Goal: Task Accomplishment & Management: Complete application form

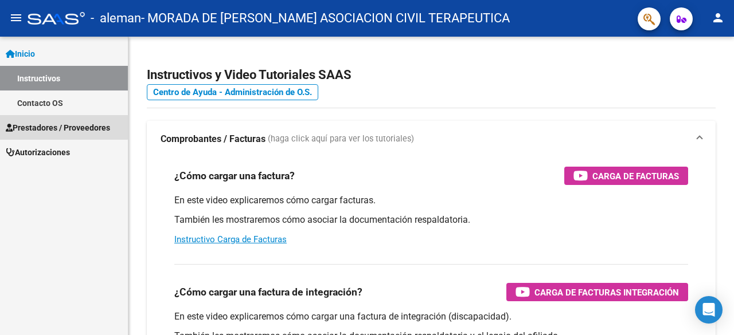
click at [62, 127] on span "Prestadores / Proveedores" at bounding box center [58, 128] width 104 height 13
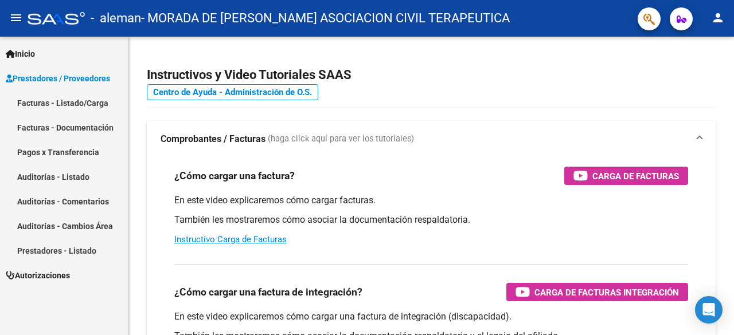
click at [67, 102] on link "Facturas - Listado/Carga" at bounding box center [64, 103] width 128 height 25
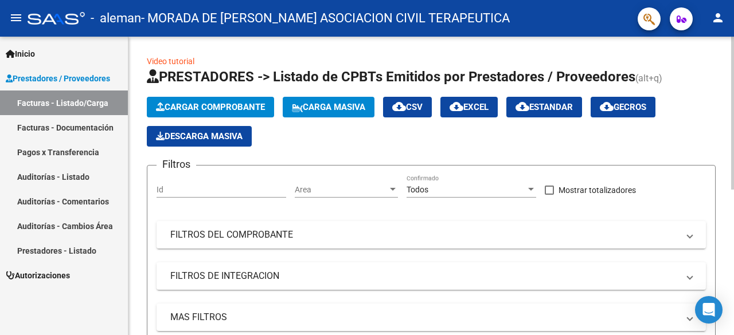
click at [196, 104] on span "Cargar Comprobante" at bounding box center [210, 107] width 109 height 10
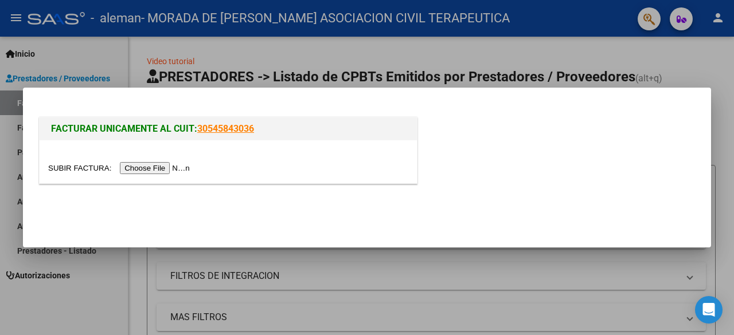
click at [174, 166] on input "file" at bounding box center [120, 168] width 145 height 12
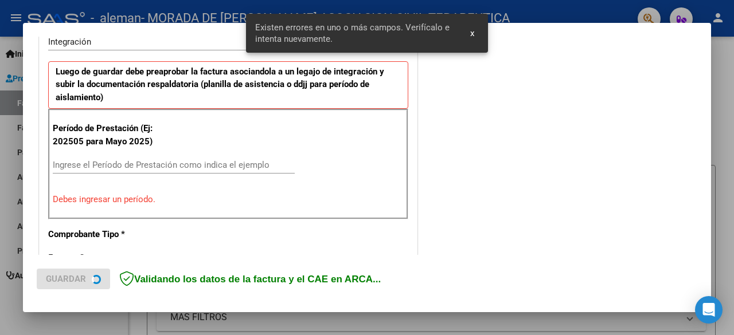
scroll to position [280, 0]
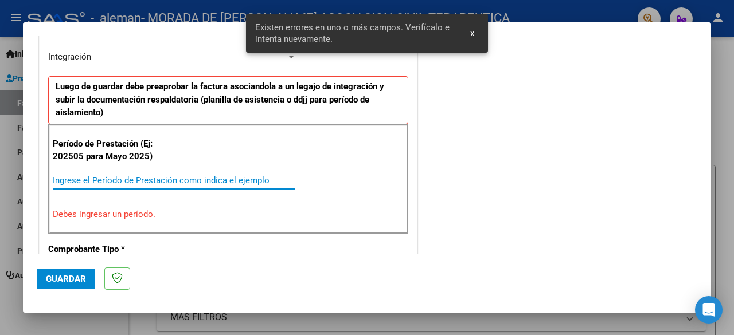
click at [71, 178] on input "Ingrese el Período de Prestación como indica el ejemplo" at bounding box center [174, 180] width 242 height 10
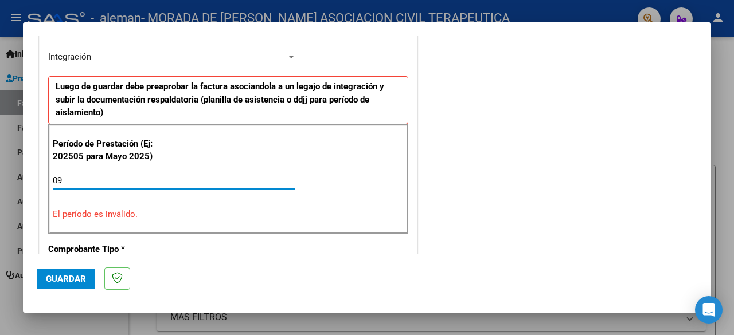
type input "0"
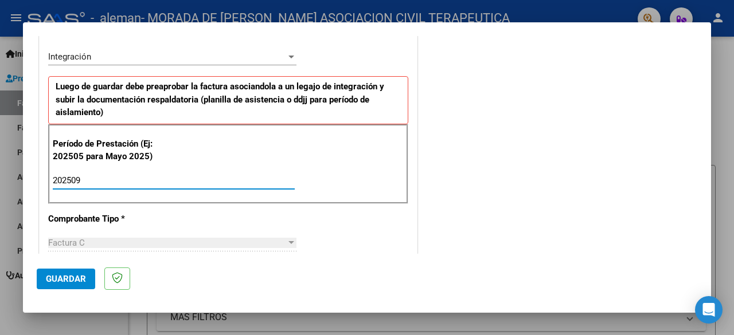
type input "202509"
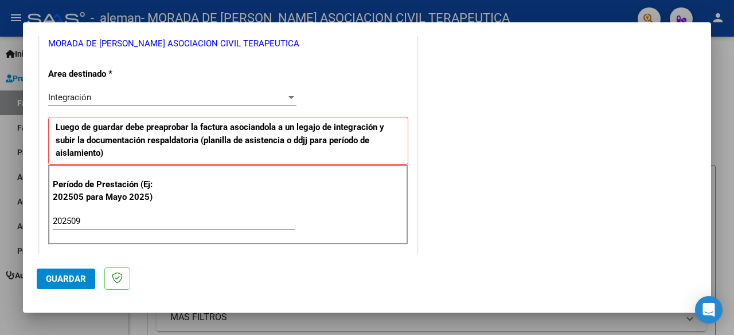
scroll to position [344, 0]
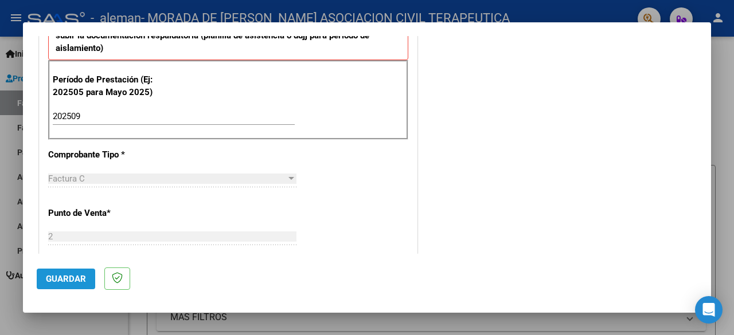
click at [77, 278] on span "Guardar" at bounding box center [66, 279] width 40 height 10
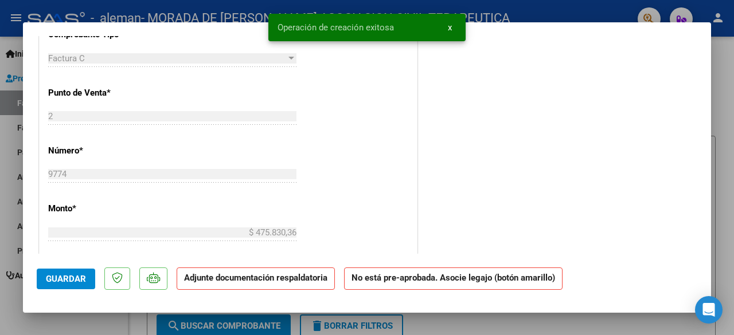
scroll to position [631, 0]
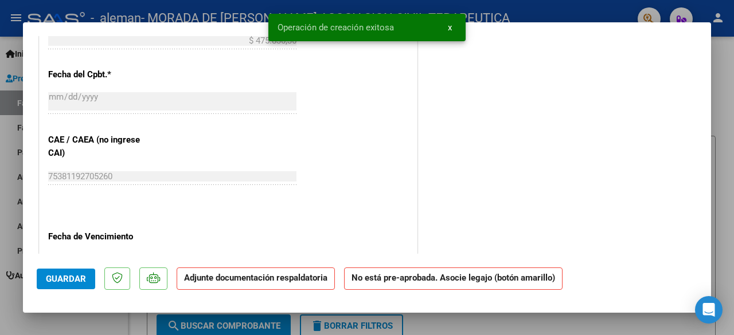
click at [297, 285] on p "Adjunte documentación respaldatoria" at bounding box center [256, 279] width 158 height 22
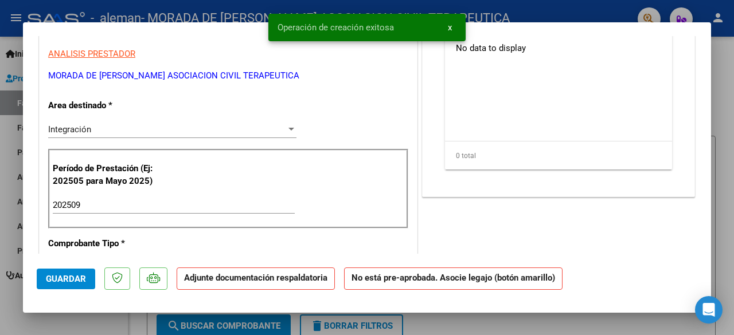
scroll to position [0, 0]
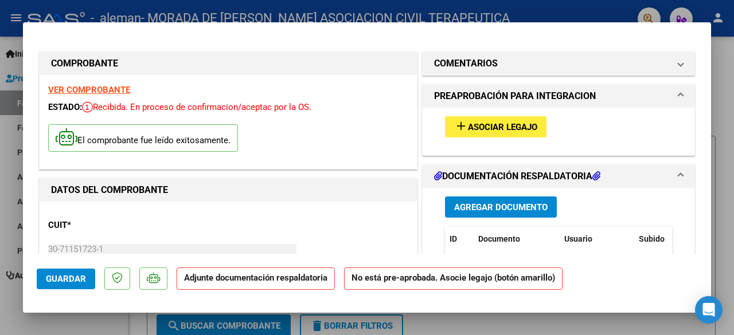
click at [509, 205] on span "Agregar Documento" at bounding box center [500, 207] width 93 height 10
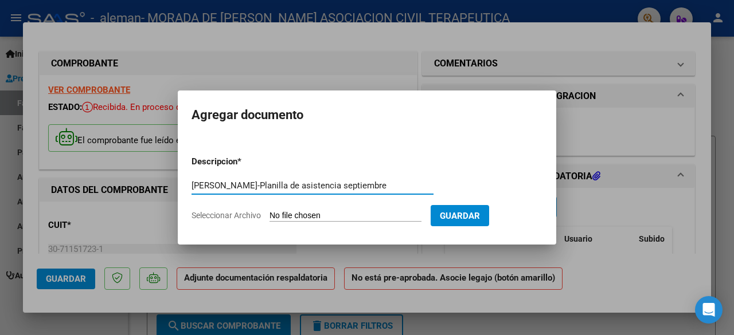
type input "[PERSON_NAME]-Planilla de asistencia septiembre"
click at [286, 215] on input "Seleccionar Archivo" at bounding box center [346, 216] width 152 height 11
type input "C:\fakepath\[PERSON_NAME]-PLANILLA DE ASISTENCIA SEPTIEMBRE.pdf"
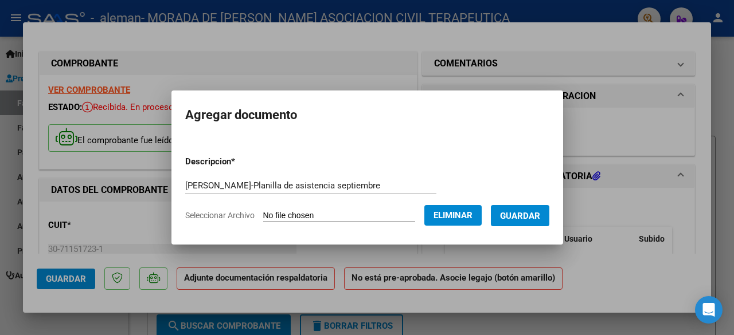
click at [540, 217] on span "Guardar" at bounding box center [520, 216] width 40 height 10
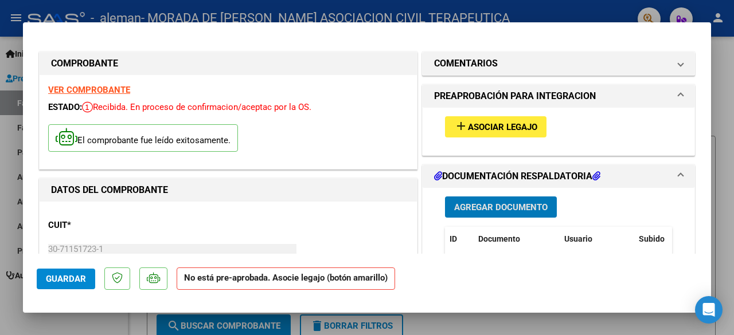
click at [504, 128] on span "Asociar Legajo" at bounding box center [502, 127] width 69 height 10
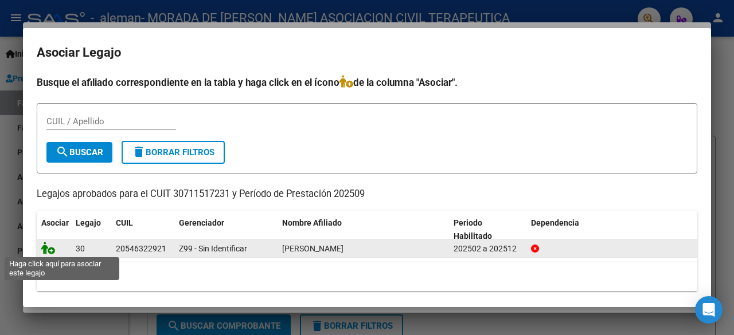
click at [50, 249] on icon at bounding box center [48, 248] width 14 height 13
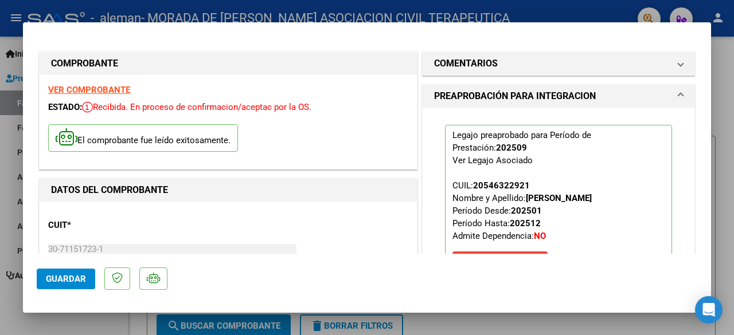
click at [72, 279] on span "Guardar" at bounding box center [66, 279] width 40 height 10
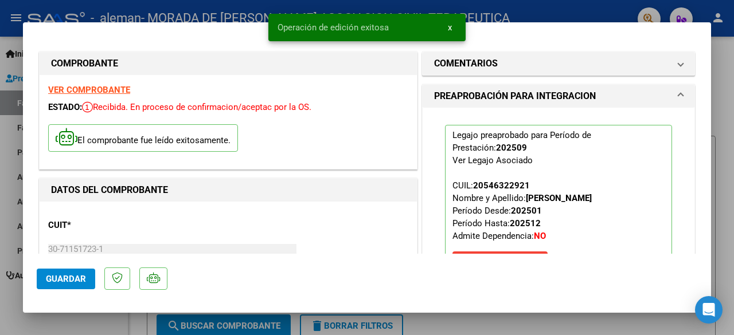
click at [452, 32] on button "x" at bounding box center [450, 27] width 22 height 21
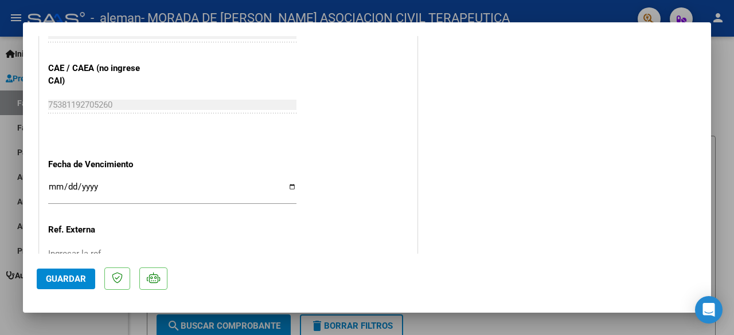
scroll to position [819, 0]
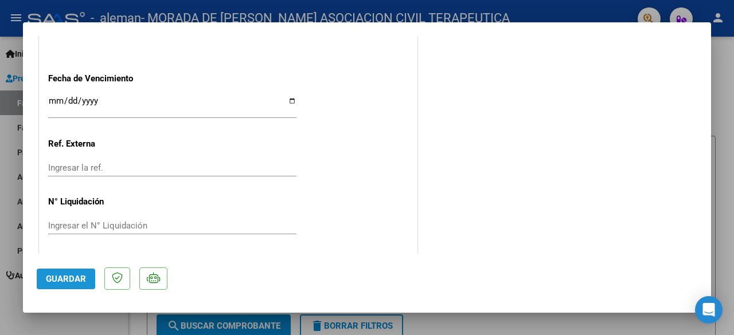
click at [55, 277] on span "Guardar" at bounding box center [66, 279] width 40 height 10
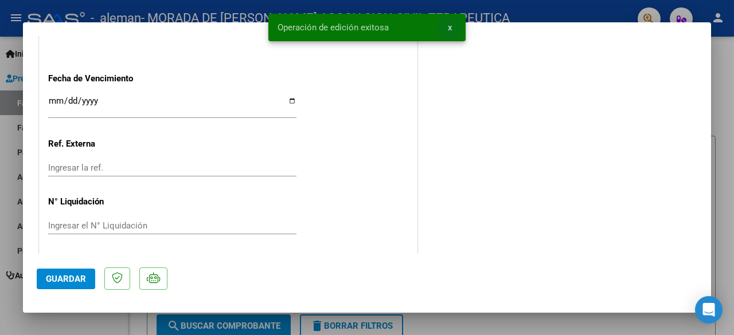
click at [452, 29] on button "x" at bounding box center [450, 27] width 22 height 21
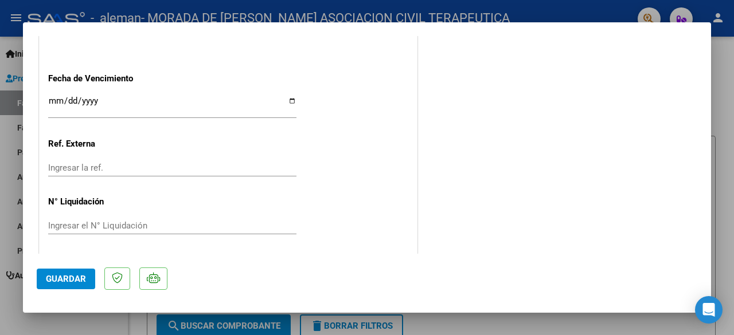
click at [724, 140] on div at bounding box center [367, 167] width 734 height 335
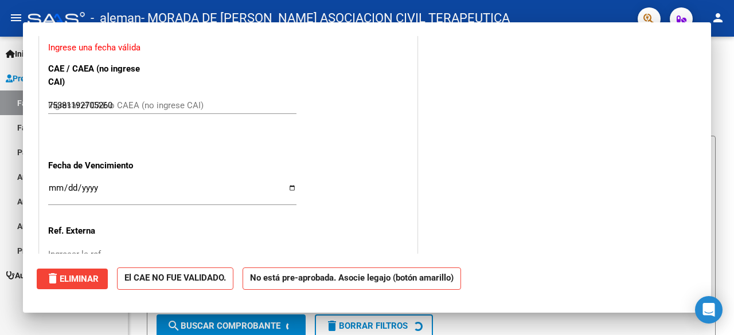
type input "$ 0,00"
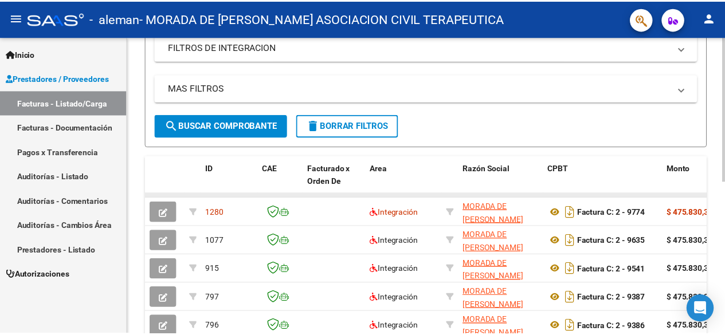
scroll to position [0, 0]
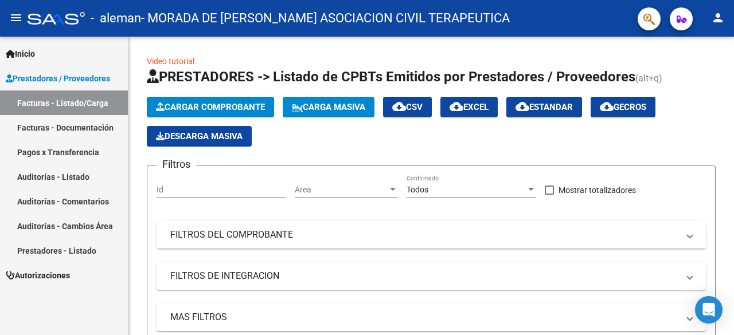
click at [709, 28] on mat-toolbar "menu - [PERSON_NAME] DE [PERSON_NAME] ASOCIACION CIVIL TERAPEUTICA person" at bounding box center [367, 18] width 734 height 37
click at [723, 17] on mat-icon "person" at bounding box center [718, 18] width 14 height 14
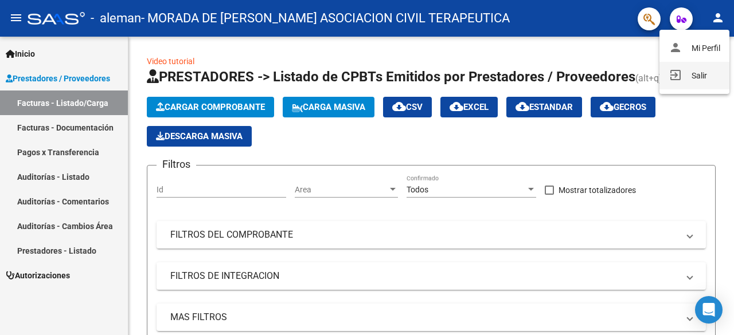
click at [688, 72] on button "exit_to_app Salir" at bounding box center [694, 76] width 70 height 28
